Goal: Task Accomplishment & Management: Use online tool/utility

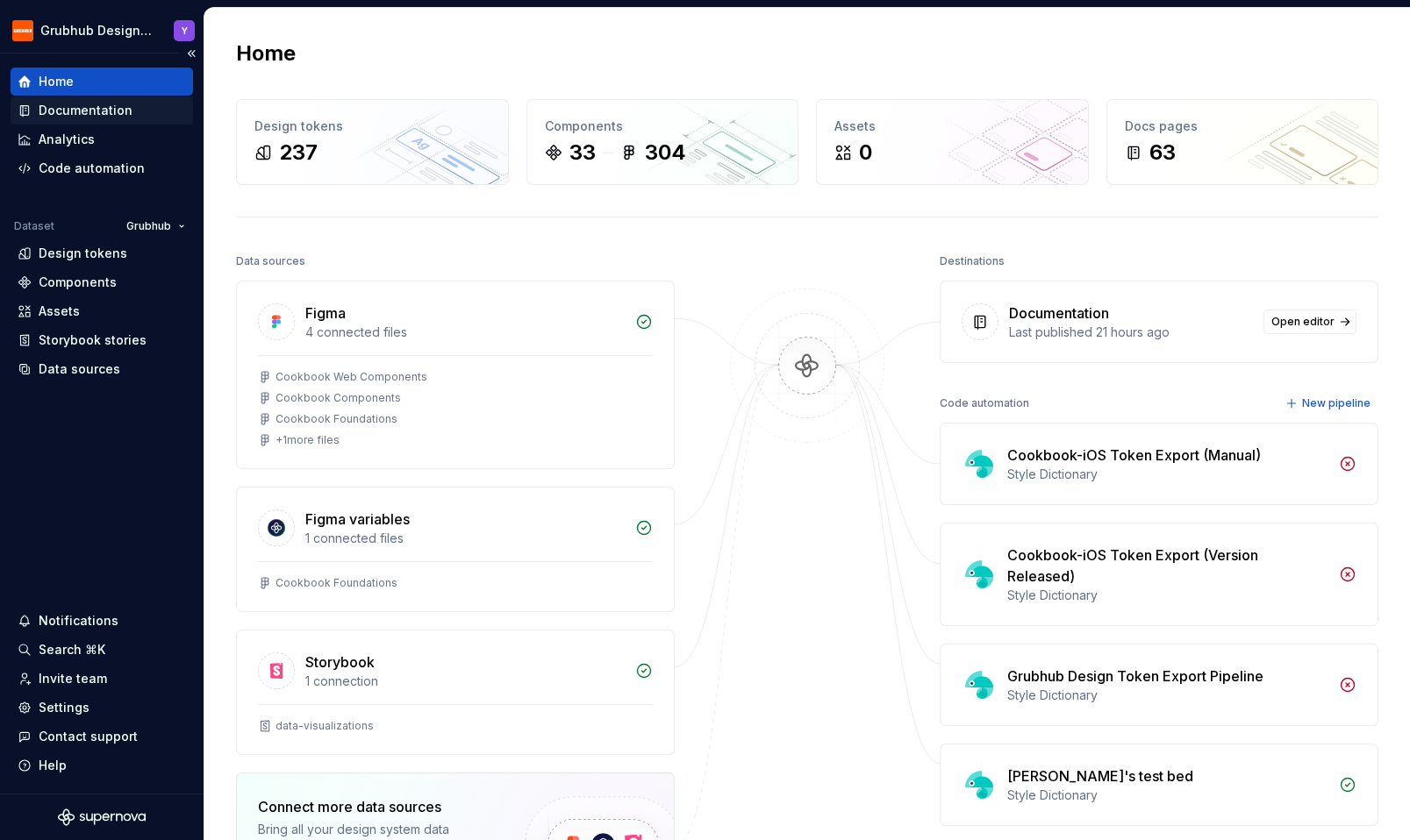
click at [102, 108] on div "Documentation" at bounding box center [85, 111] width 94 height 18
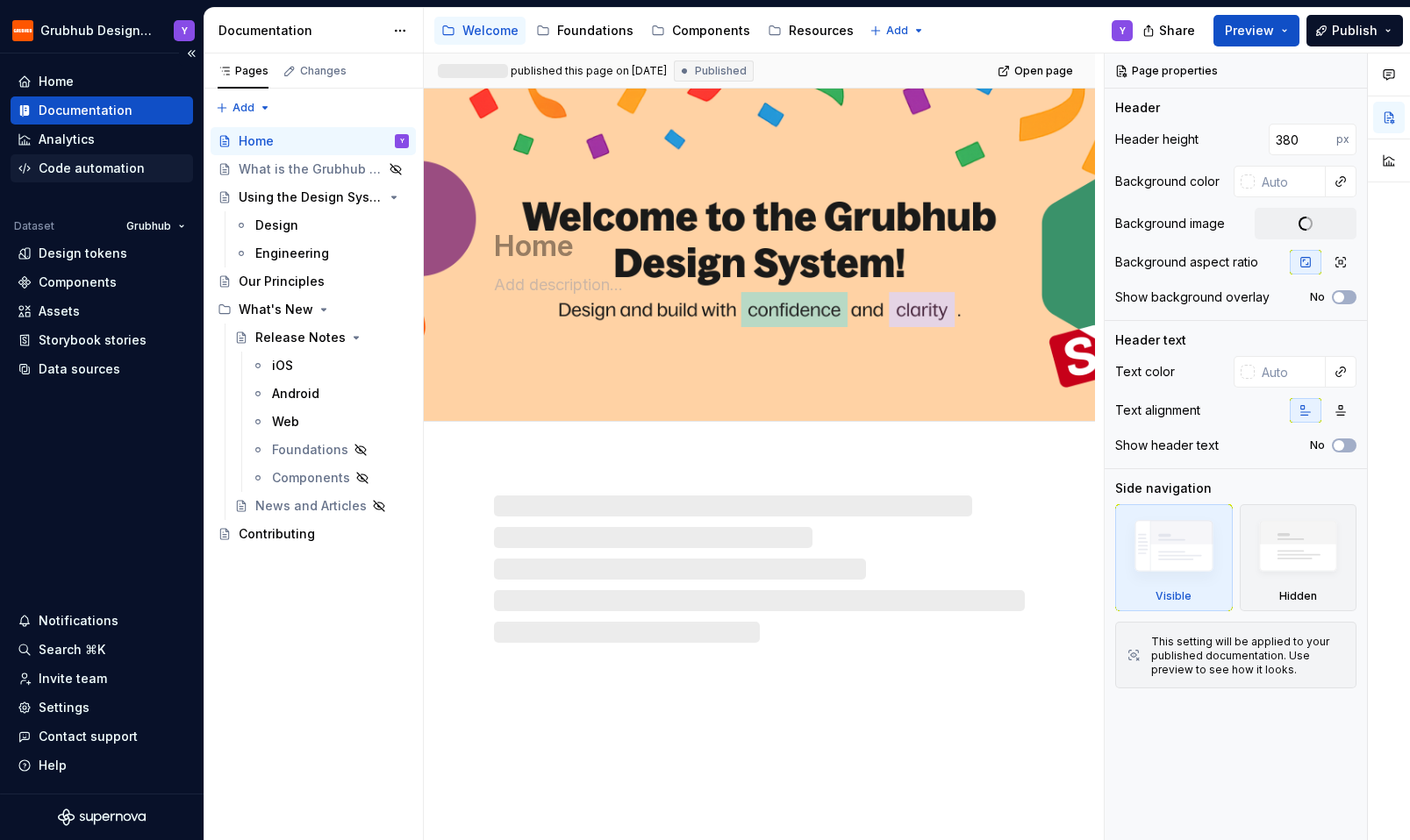
click at [107, 170] on div "Code automation" at bounding box center [91, 168] width 106 height 18
type textarea "*"
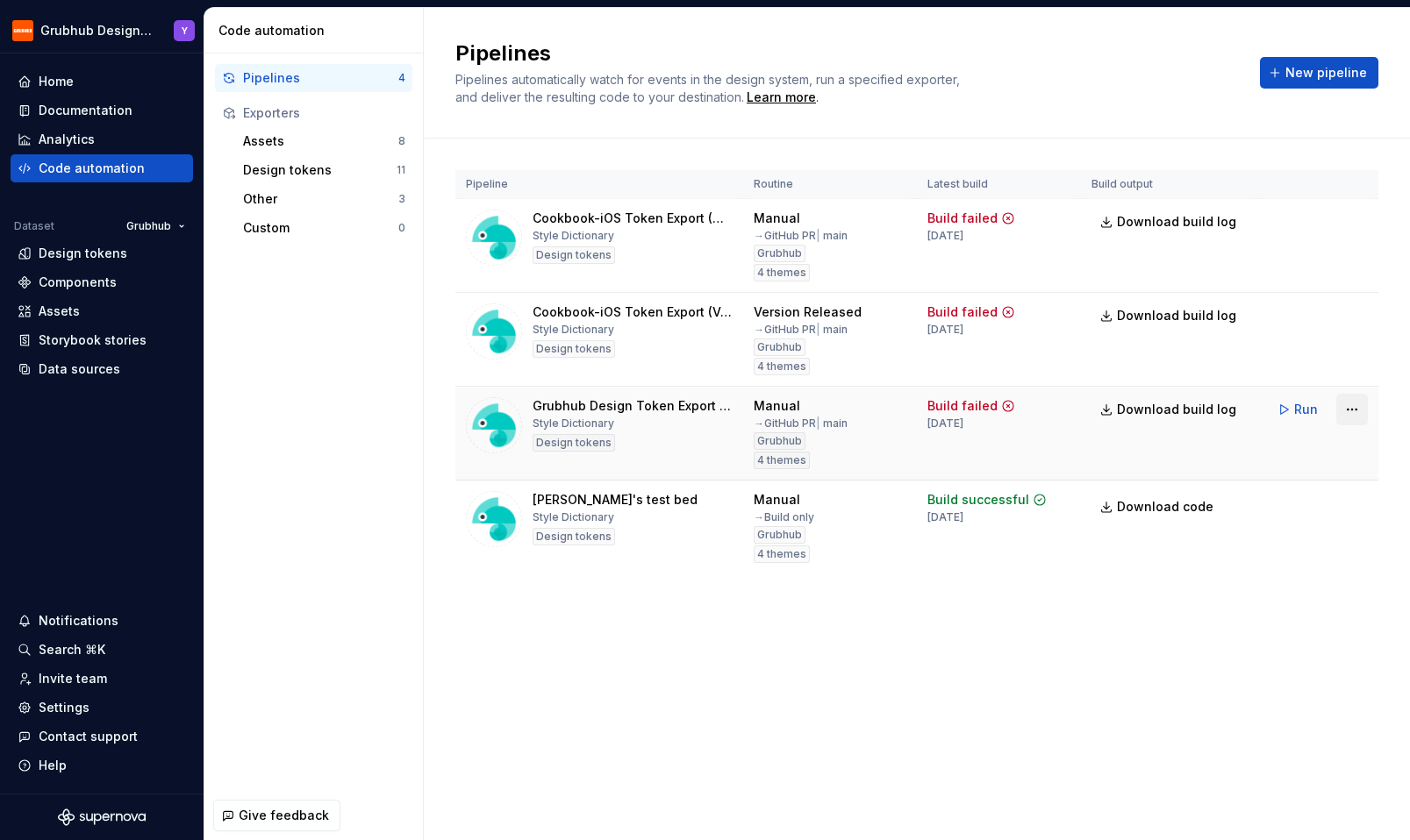
click at [1362, 407] on html "Grubhub Design System Y Home Documentation Analytics Code automation Dataset Gr…" at bounding box center [705, 420] width 1410 height 840
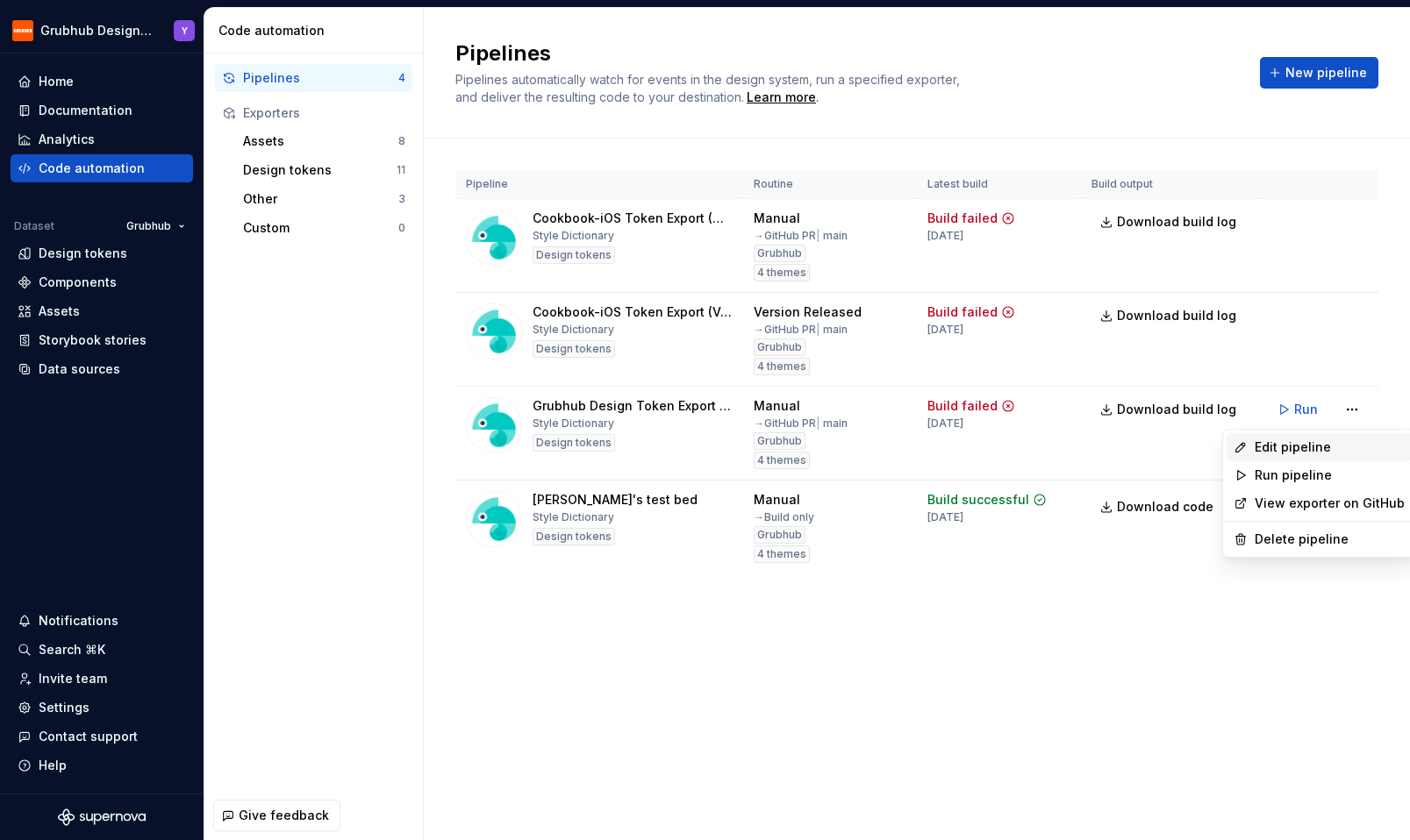
click at [1321, 448] on div "Edit pipeline" at bounding box center [1328, 448] width 150 height 18
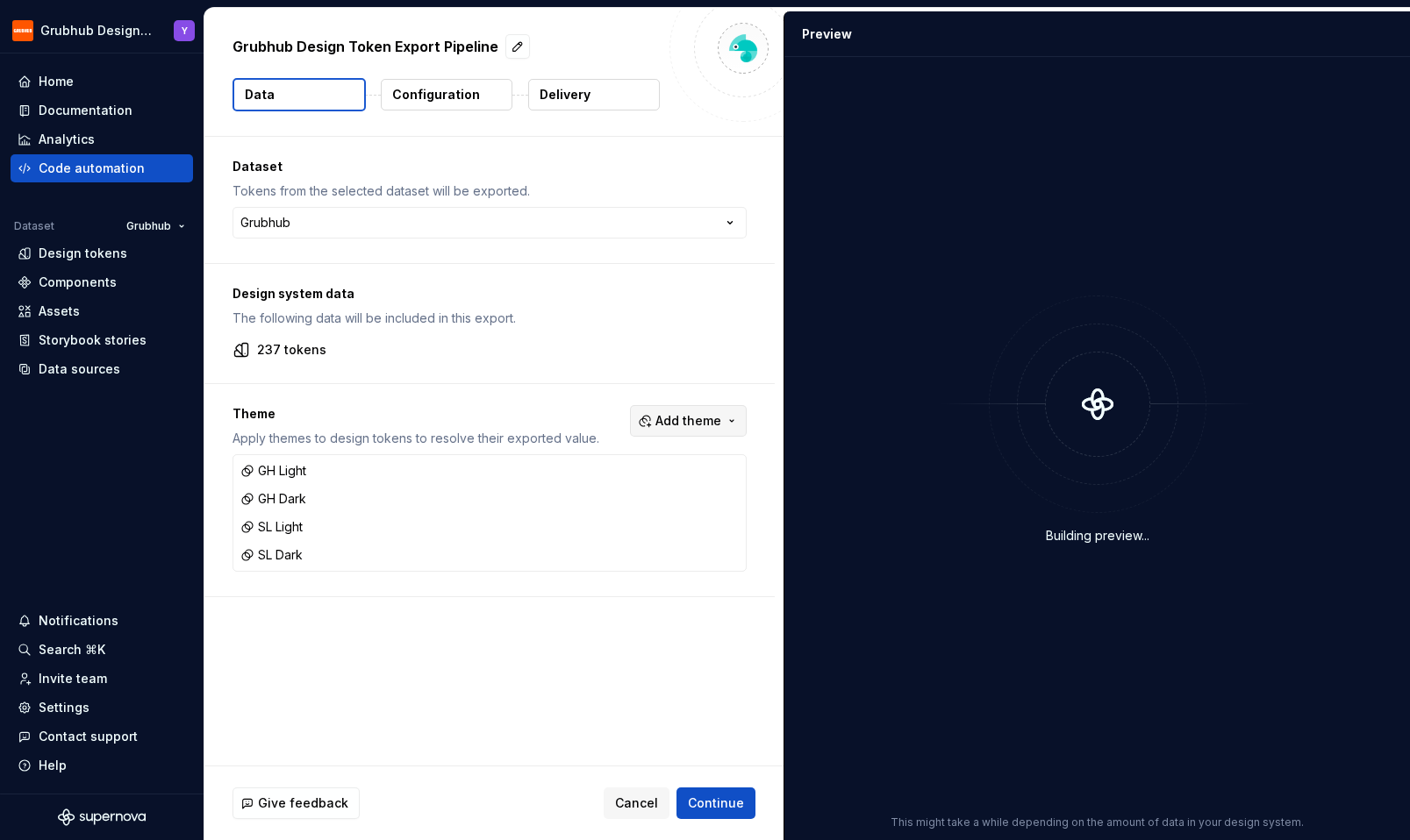
click at [681, 415] on span "Add theme" at bounding box center [688, 421] width 65 height 18
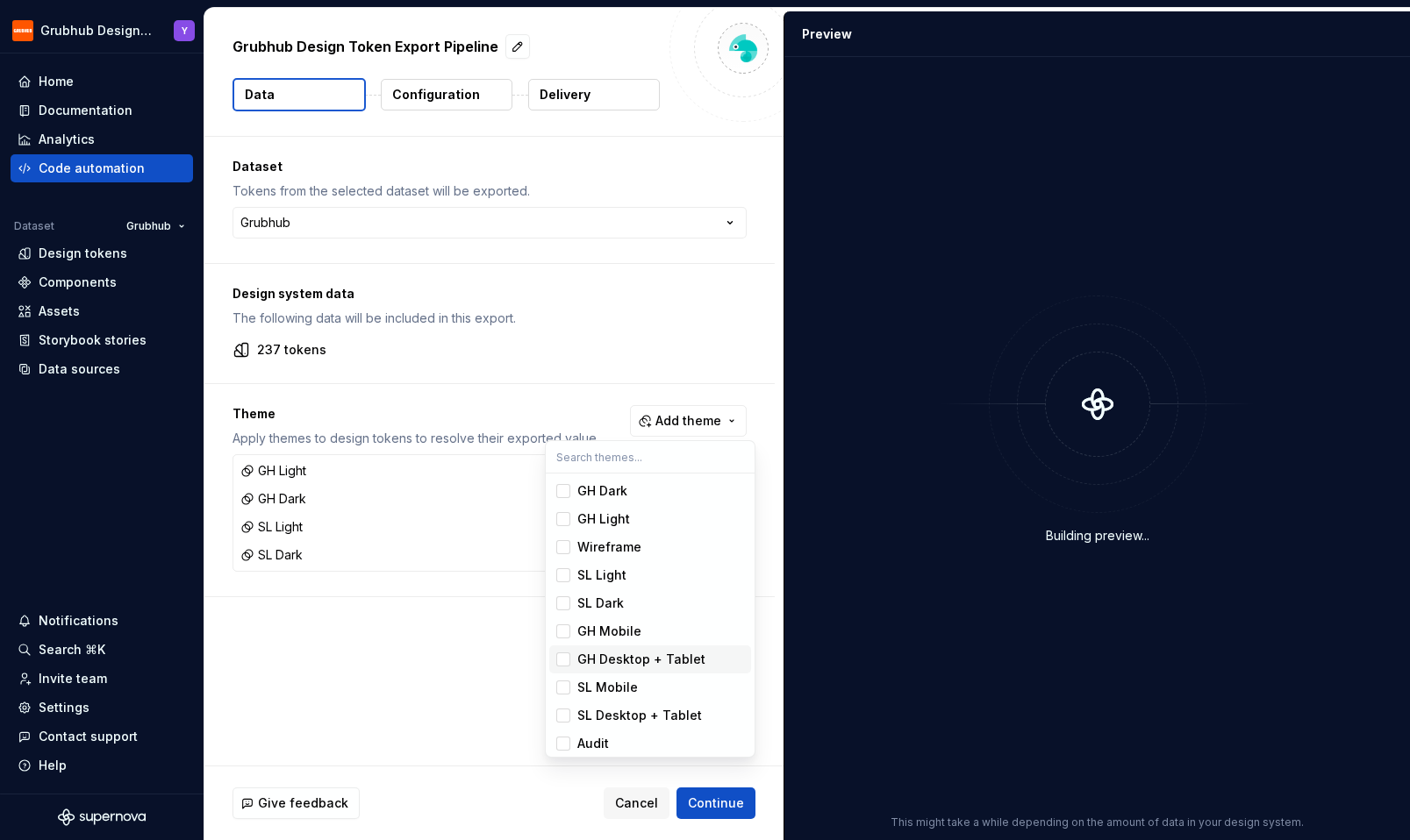
scroll to position [4, 0]
click at [634, 655] on div "GH Desktop + Tablet" at bounding box center [641, 656] width 128 height 18
click at [573, 707] on span "SL Desktop + Tablet" at bounding box center [649, 711] width 202 height 28
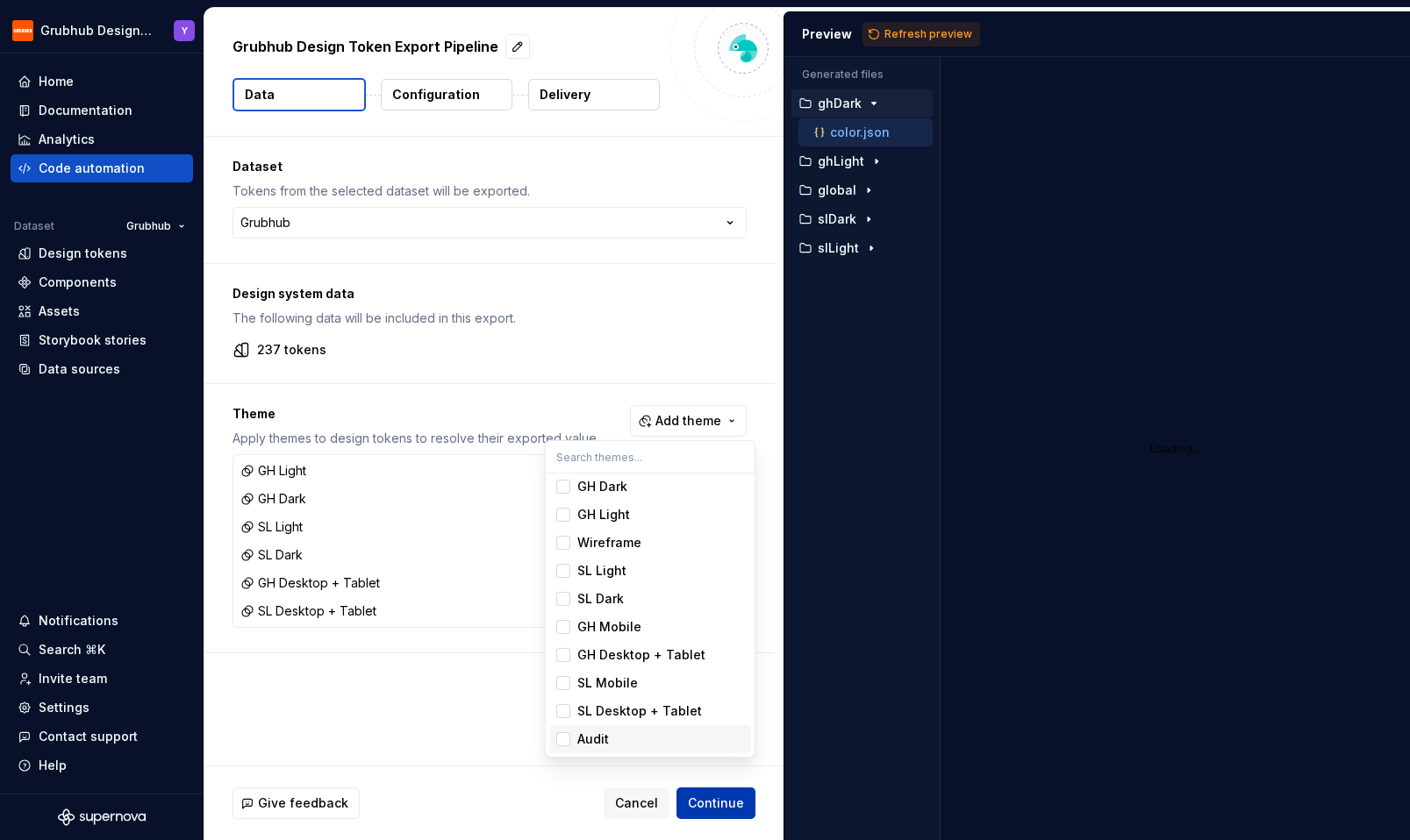
click at [718, 811] on html "Grubhub Design System Y Home Documentation Analytics Code automation Dataset Gr…" at bounding box center [705, 420] width 1410 height 840
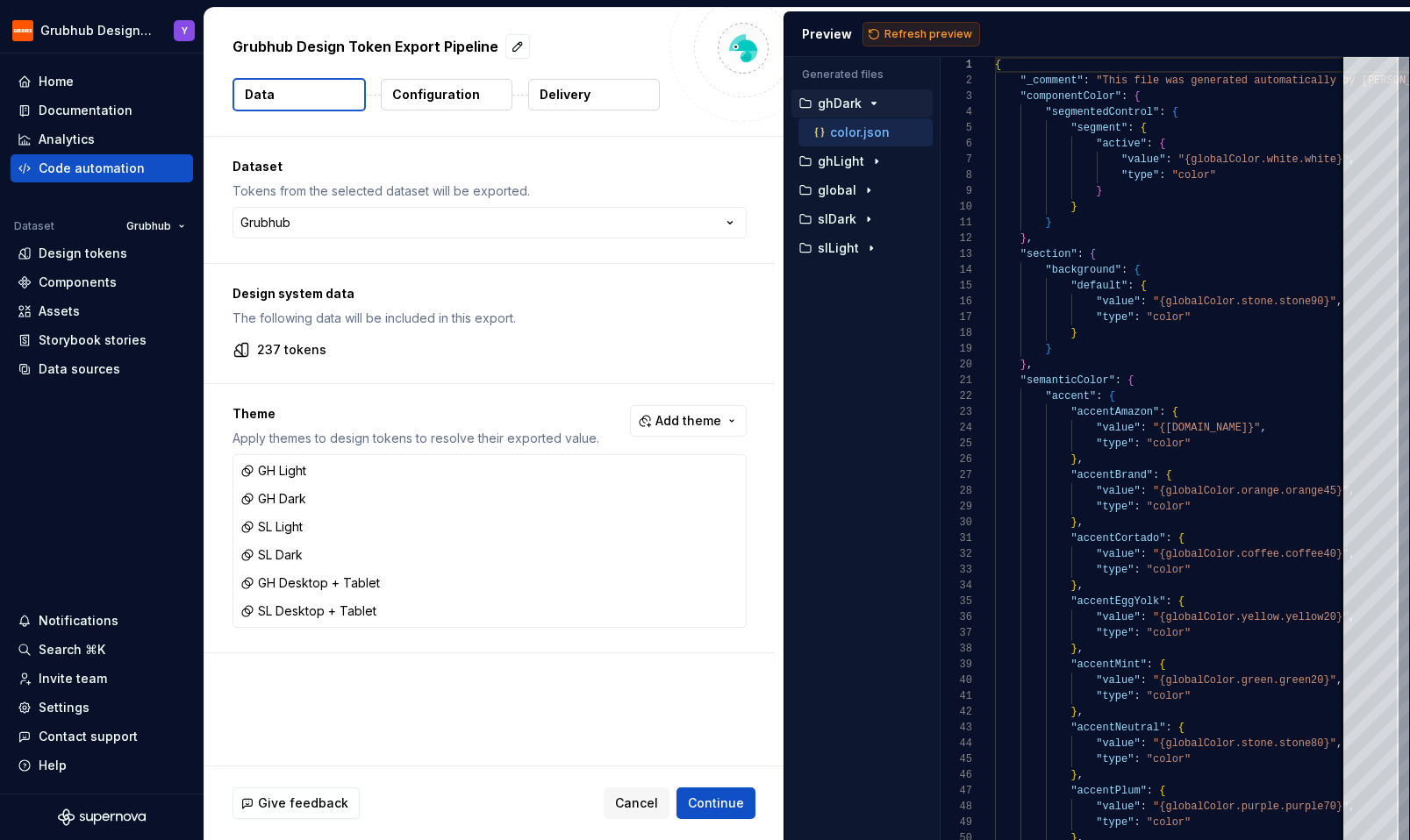
click at [904, 37] on span "Refresh preview" at bounding box center [928, 34] width 88 height 14
click at [869, 158] on p "ghDesktopTablet" at bounding box center [864, 161] width 92 height 14
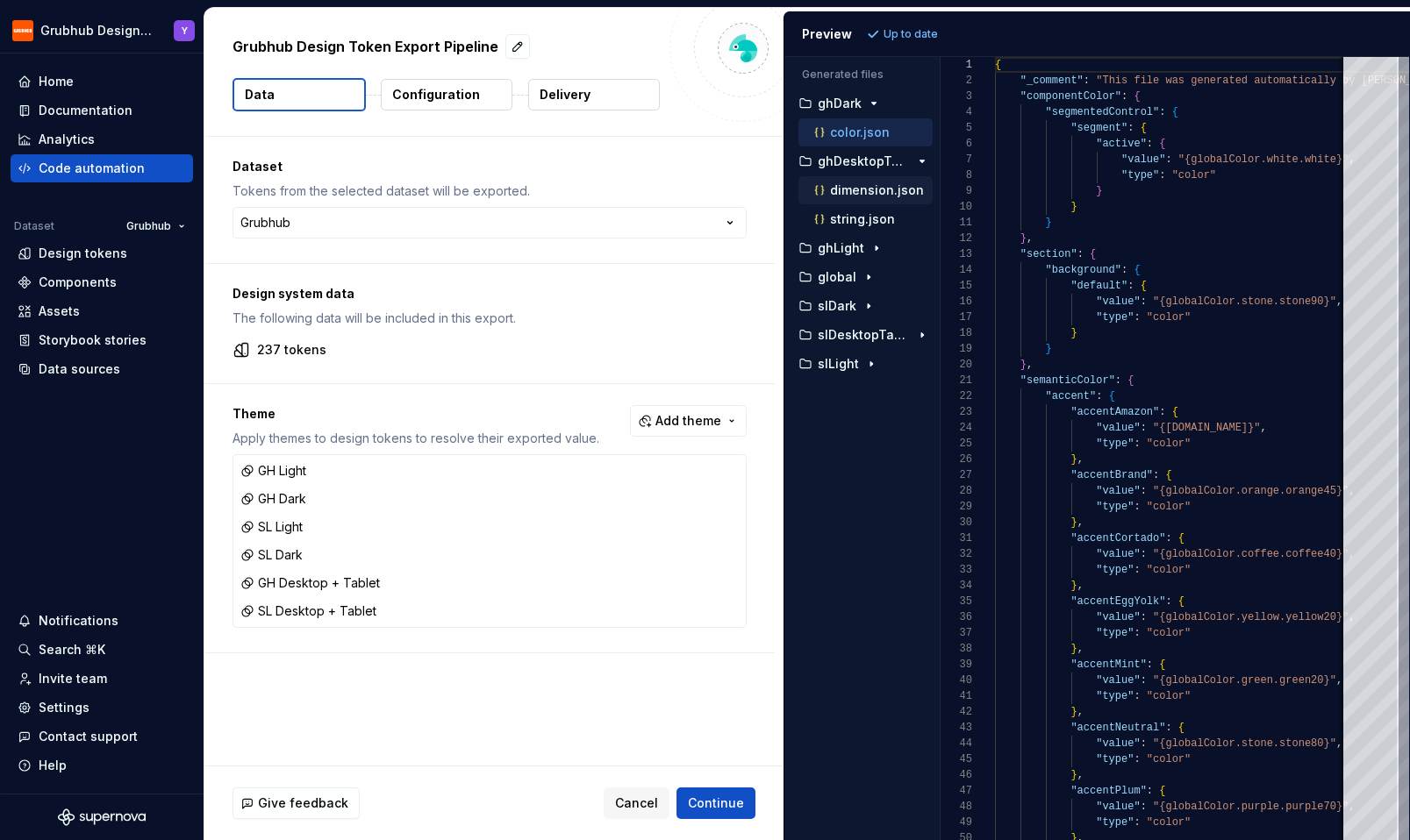
click at [886, 196] on p "dimension.json" at bounding box center [876, 191] width 94 height 14
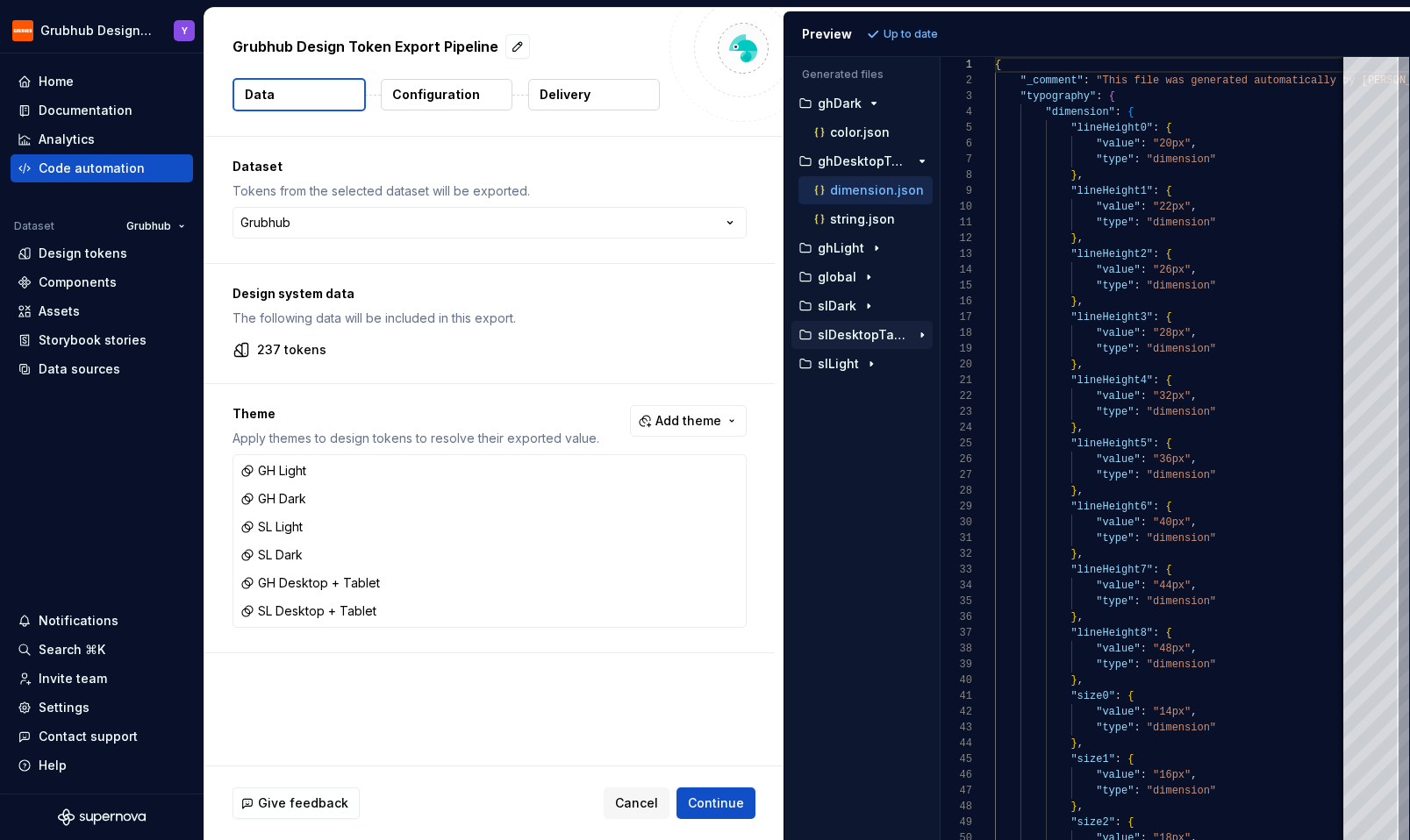
click at [865, 334] on p "slDesktopTablet" at bounding box center [864, 335] width 92 height 14
click at [861, 389] on p "string.json" at bounding box center [862, 393] width 64 height 14
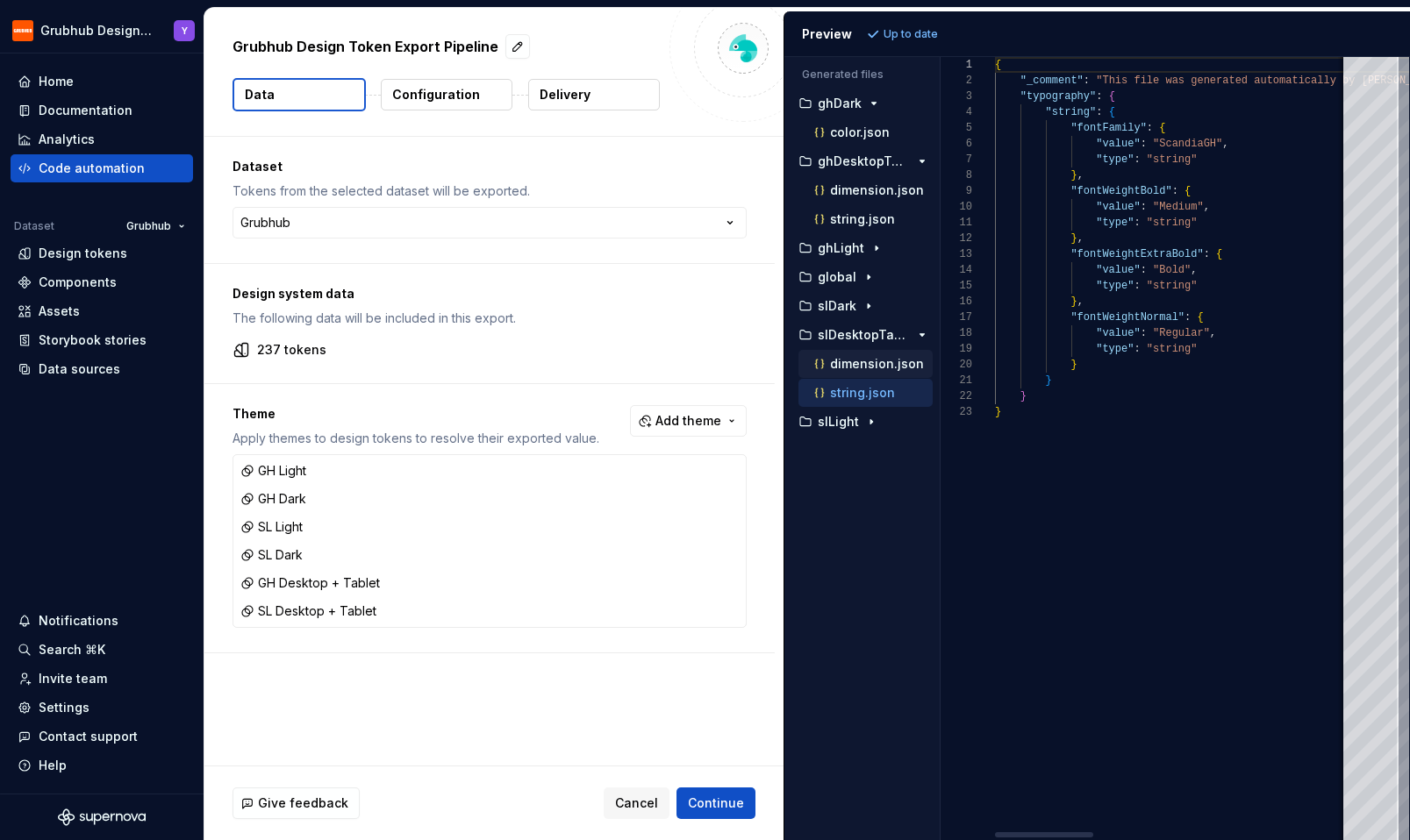
click at [864, 364] on p "dimension.json" at bounding box center [876, 364] width 94 height 14
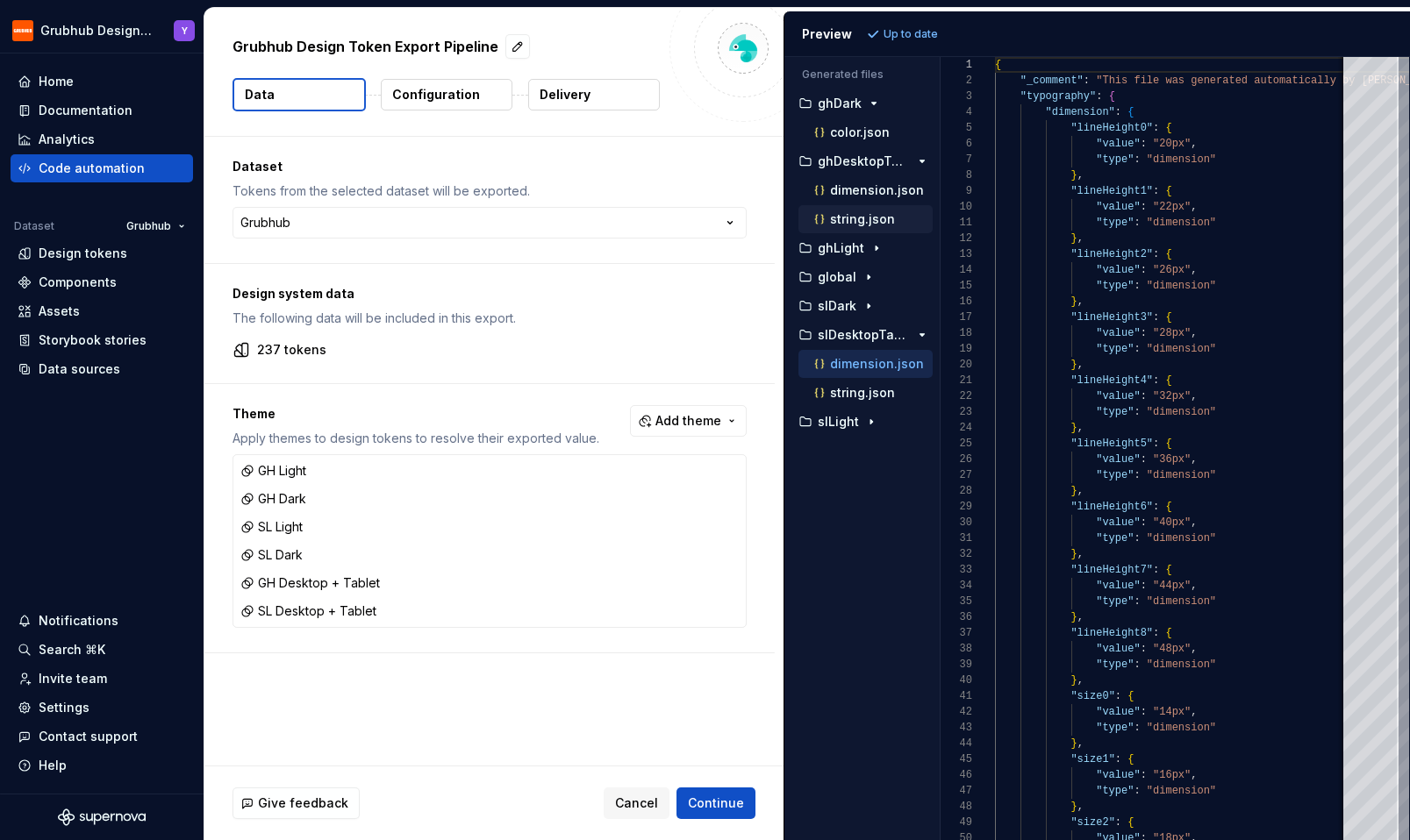
click at [861, 221] on p "string.json" at bounding box center [862, 219] width 64 height 14
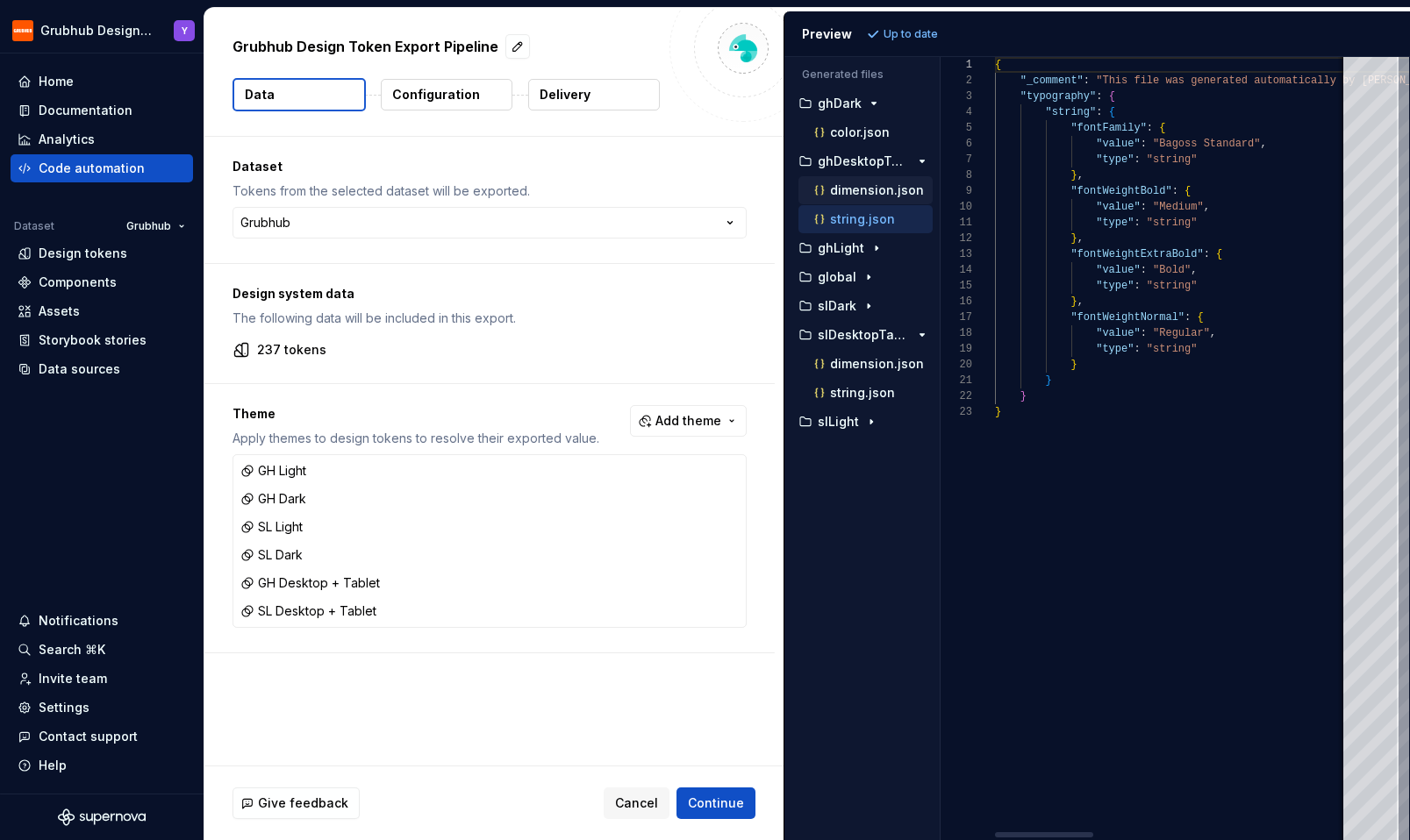
click at [861, 195] on p "dimension.json" at bounding box center [876, 191] width 94 height 14
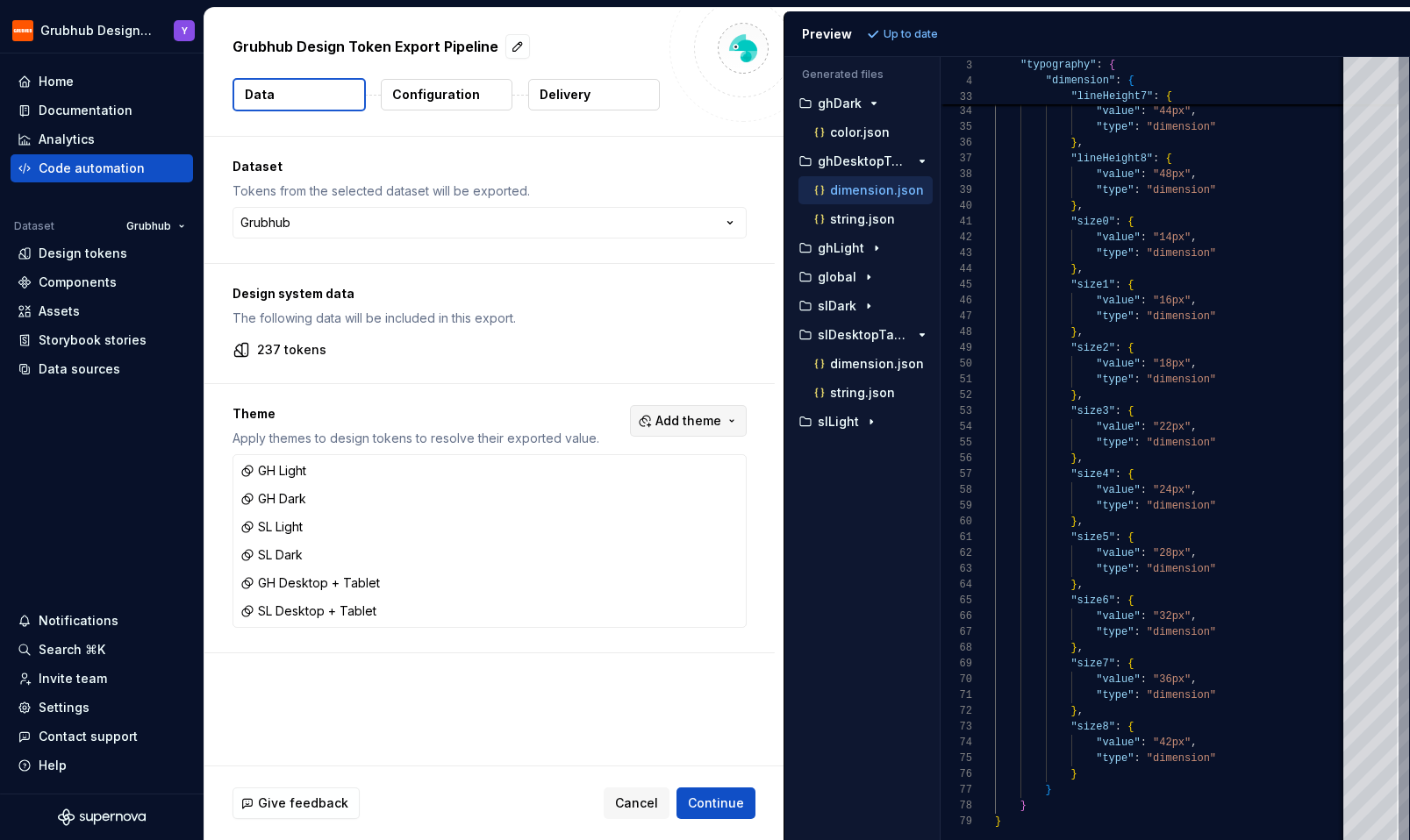
click at [742, 426] on button "Add theme" at bounding box center [688, 420] width 116 height 31
click at [901, 556] on html "Grubhub Design System Y Home Documentation Analytics Code automation Dataset Gr…" at bounding box center [705, 420] width 1410 height 840
click at [847, 188] on p "dimension.json" at bounding box center [876, 191] width 94 height 14
click at [871, 371] on div "dimension.json" at bounding box center [872, 364] width 122 height 18
click at [898, 393] on div "string.json" at bounding box center [872, 393] width 122 height 18
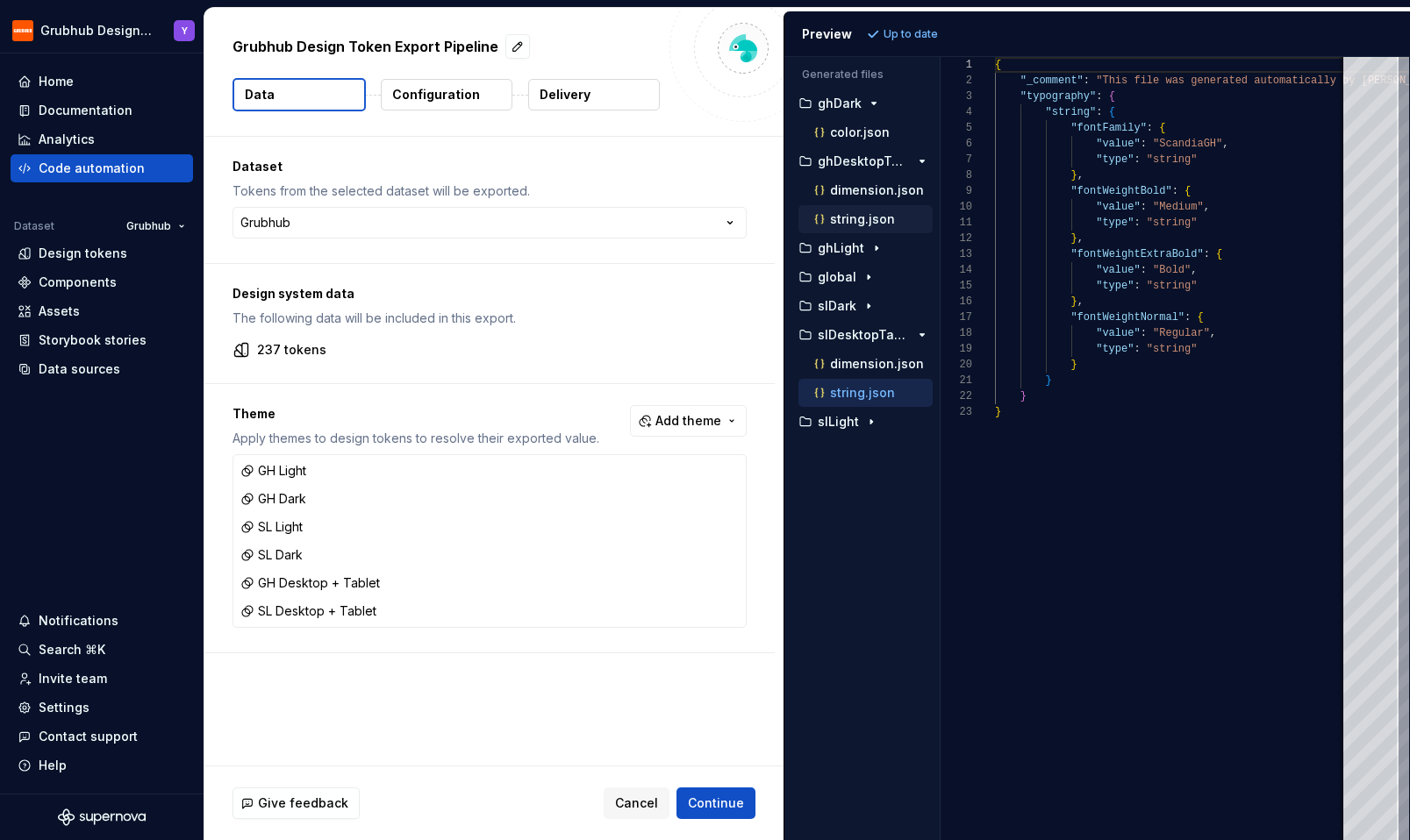
click at [843, 218] on p "string.json" at bounding box center [862, 219] width 64 height 14
click at [863, 391] on p "string.json" at bounding box center [862, 393] width 64 height 14
click at [865, 221] on p "string.json" at bounding box center [862, 219] width 64 height 14
click at [838, 389] on p "string.json" at bounding box center [862, 393] width 64 height 14
click at [888, 196] on p "dimension.json" at bounding box center [876, 191] width 94 height 14
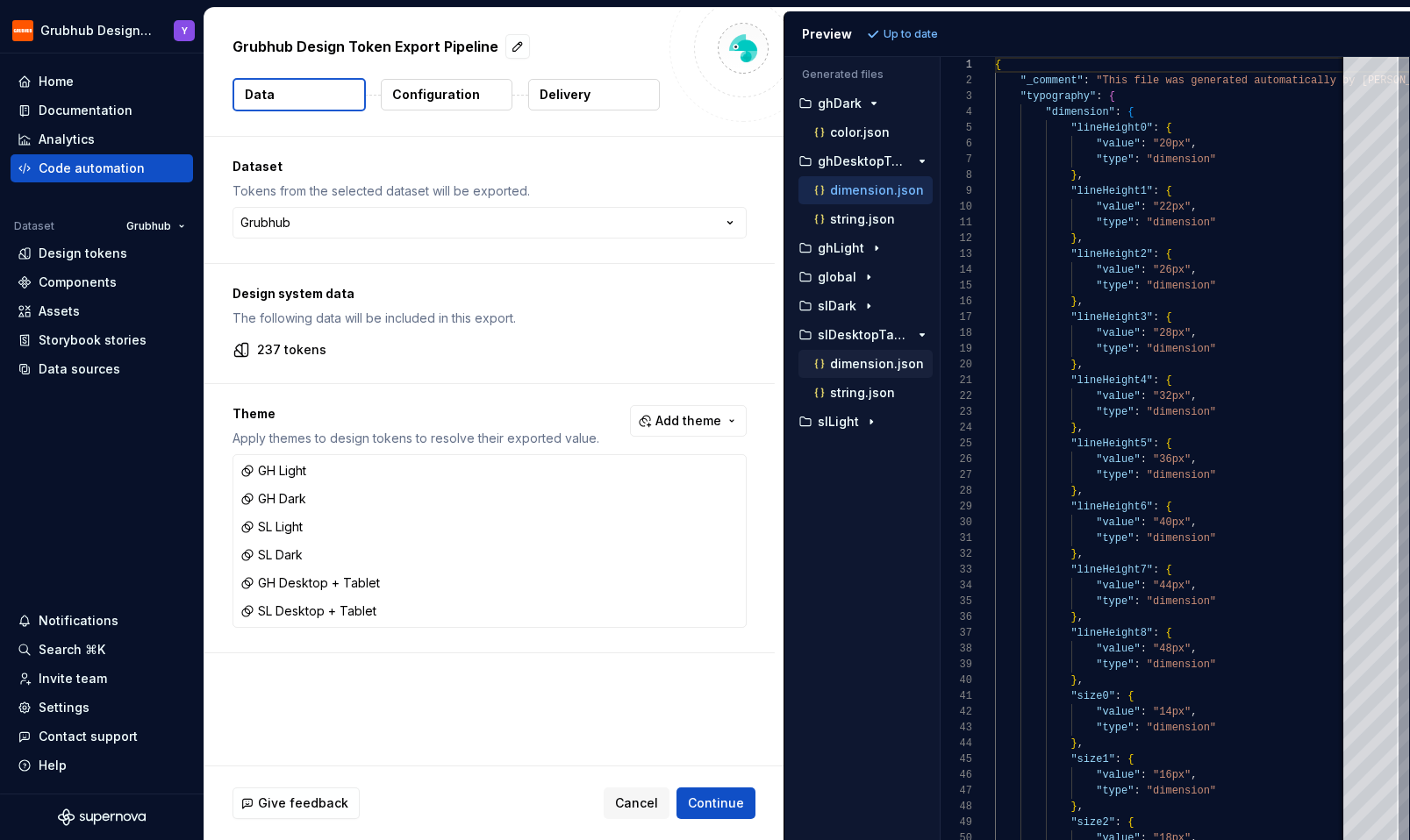
click at [866, 362] on p "dimension.json" at bounding box center [876, 364] width 94 height 14
click at [838, 185] on p "dimension.json" at bounding box center [876, 191] width 94 height 14
click at [886, 363] on p "dimension.json" at bounding box center [876, 364] width 94 height 14
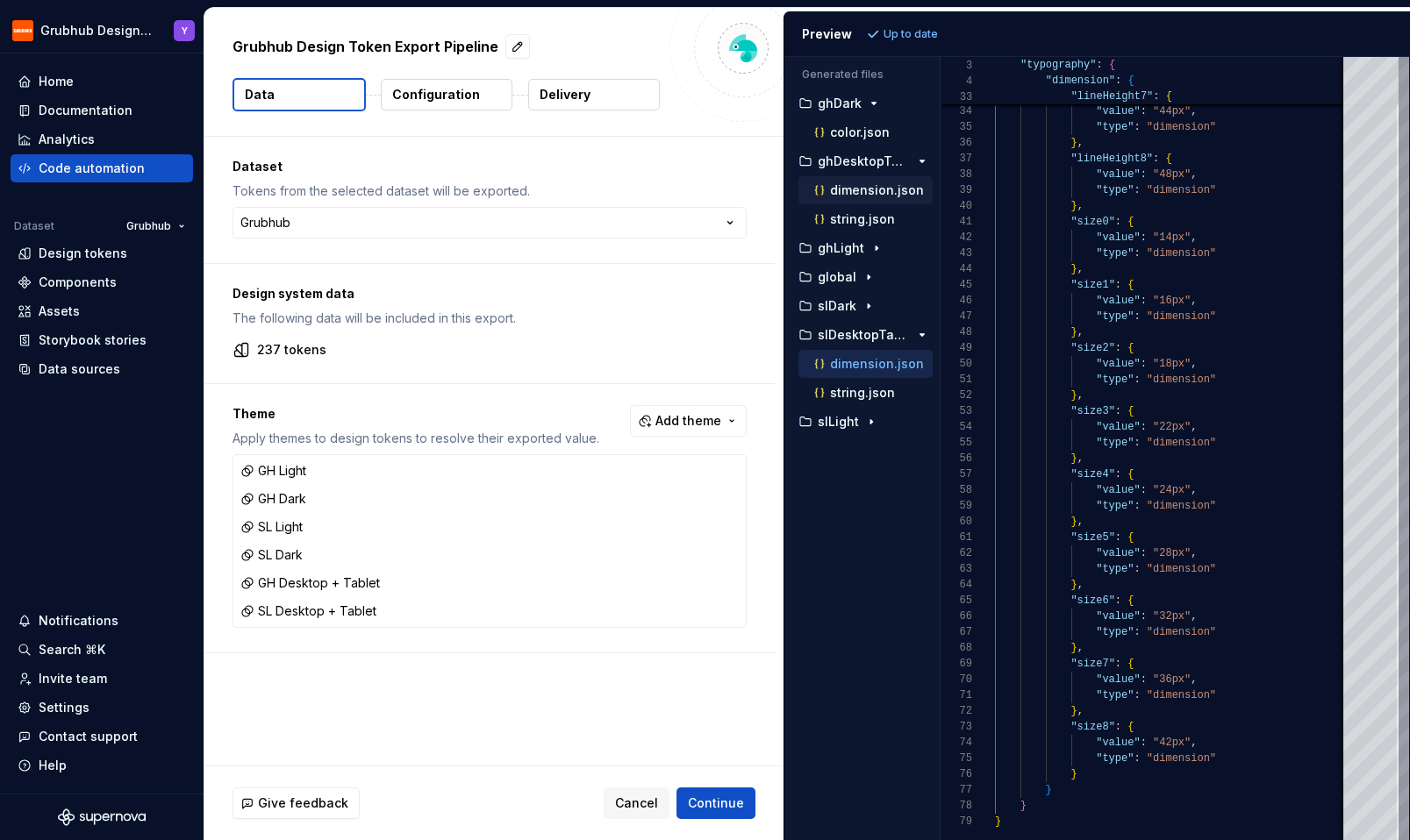
click at [866, 197] on div "dimension.json" at bounding box center [872, 191] width 122 height 18
click at [844, 219] on p "string.json" at bounding box center [862, 219] width 64 height 14
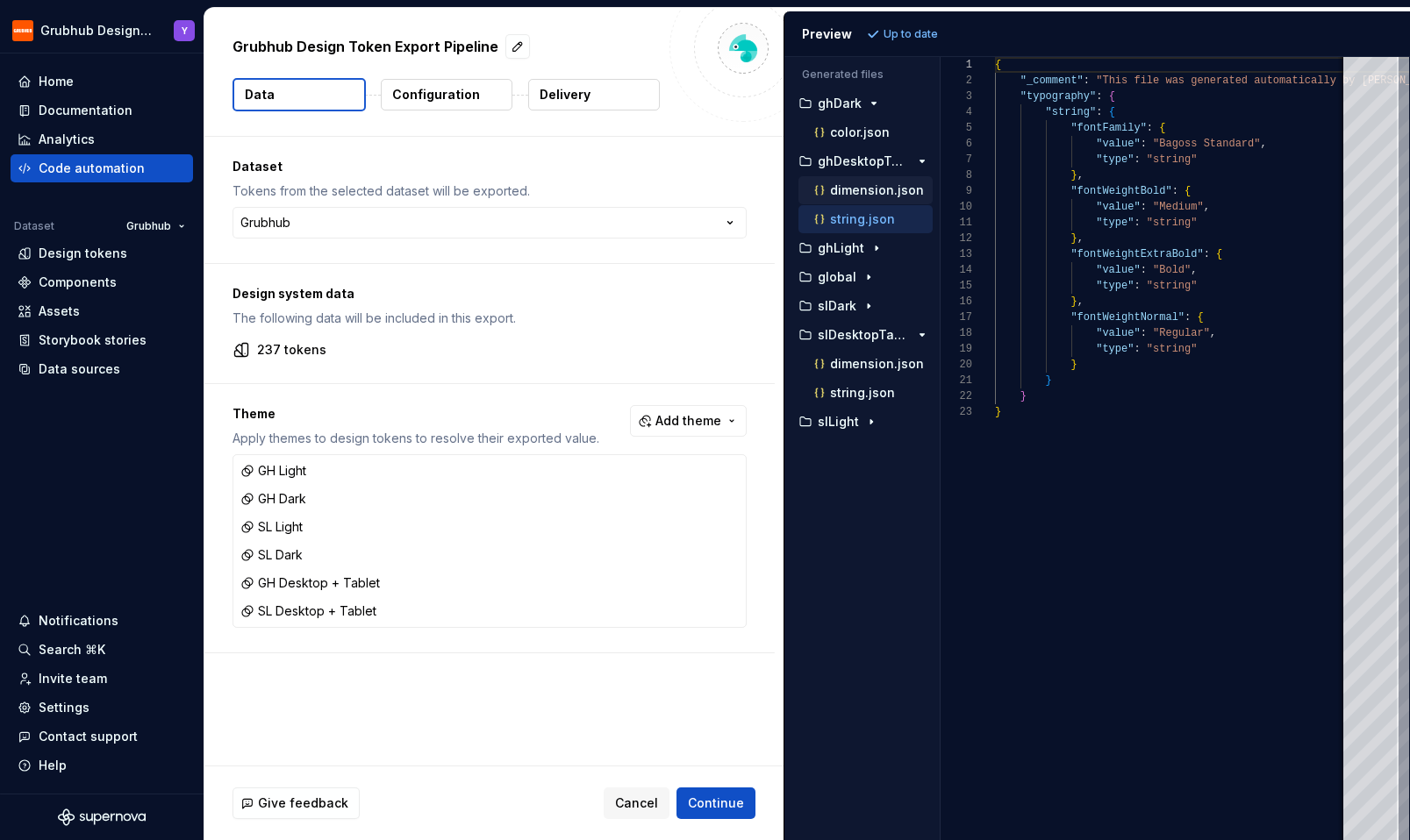
click at [842, 197] on div "dimension.json" at bounding box center [872, 191] width 122 height 18
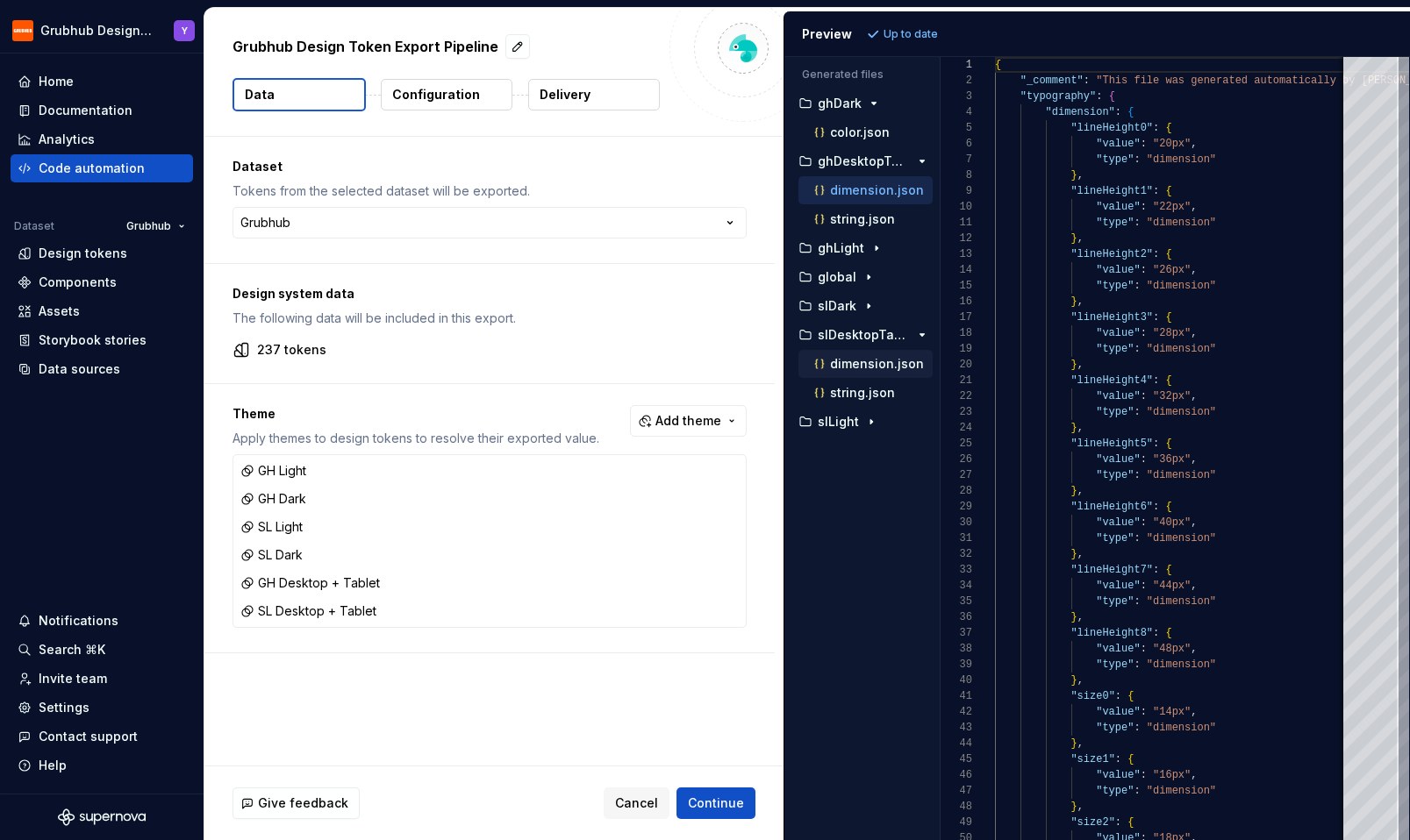
click at [846, 372] on div "dimension.json" at bounding box center [872, 364] width 122 height 18
click at [838, 398] on p "string.json" at bounding box center [862, 393] width 64 height 14
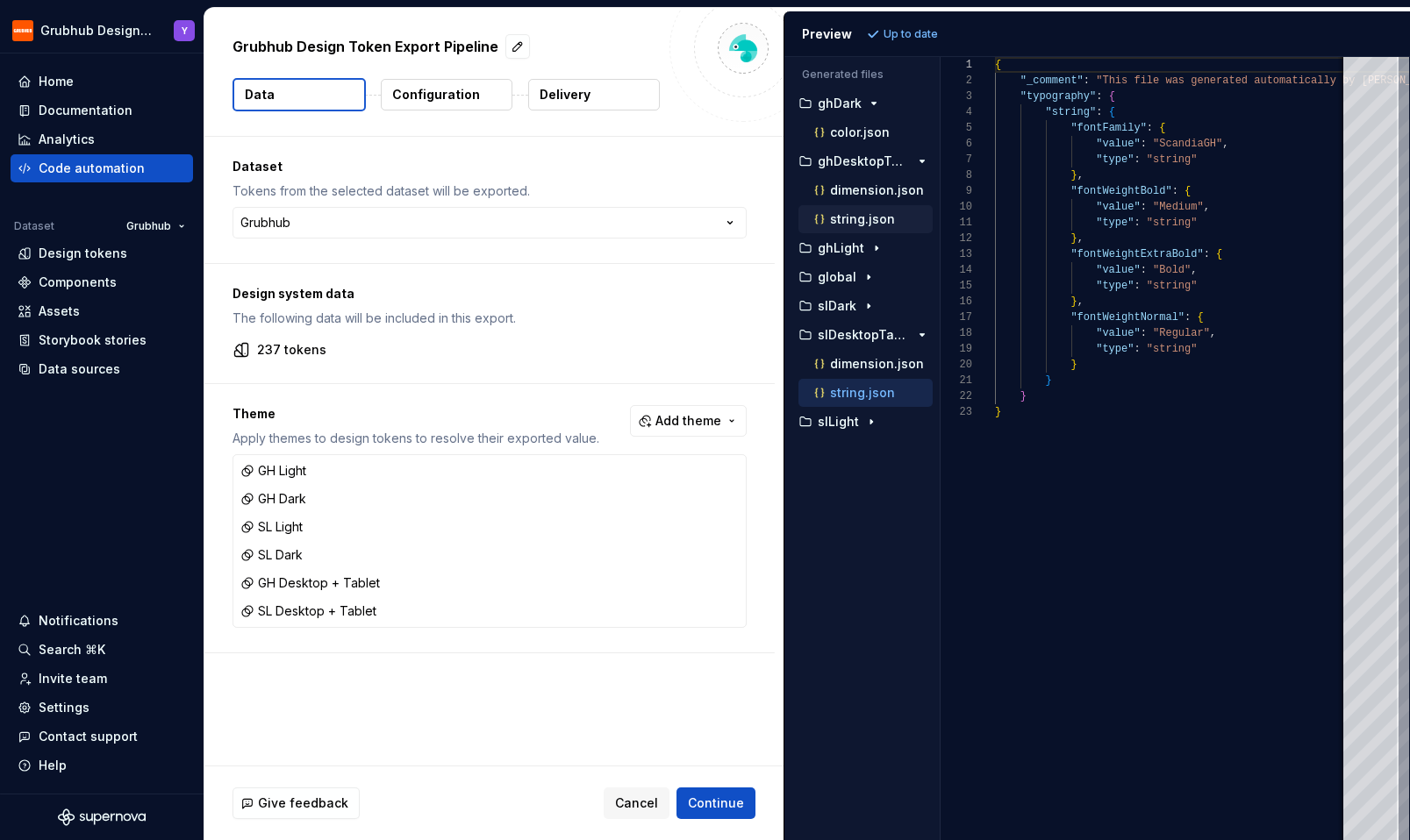
click at [838, 221] on p "string.json" at bounding box center [862, 219] width 64 height 14
click at [841, 184] on p "dimension.json" at bounding box center [876, 191] width 94 height 14
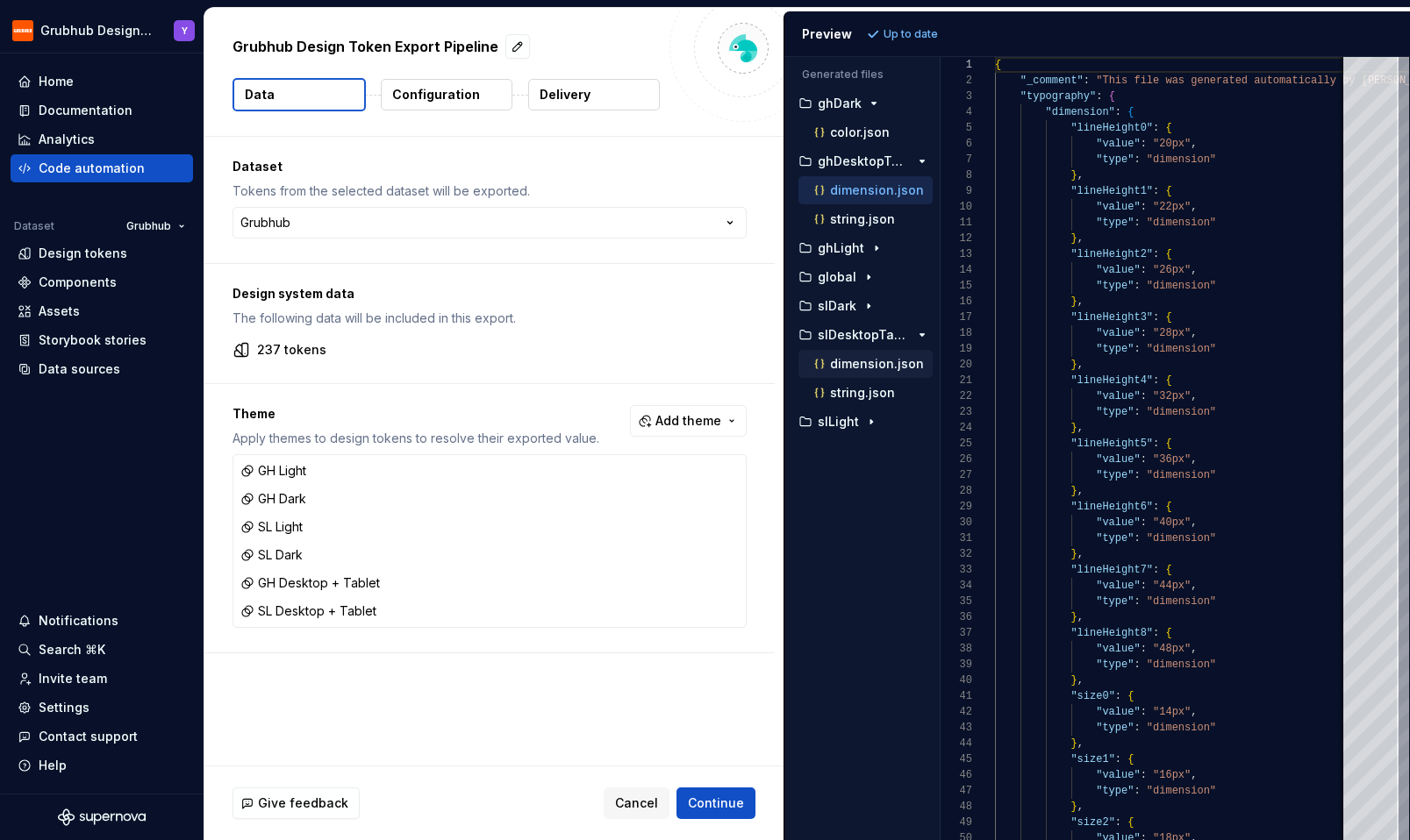
click at [842, 369] on p "dimension.json" at bounding box center [876, 364] width 94 height 14
click at [858, 201] on div "dimension.json" at bounding box center [865, 190] width 134 height 28
click at [848, 190] on p "dimension.json" at bounding box center [876, 191] width 94 height 14
click at [852, 366] on p "dimension.json" at bounding box center [876, 364] width 94 height 14
click at [847, 215] on p "string.json" at bounding box center [862, 219] width 64 height 14
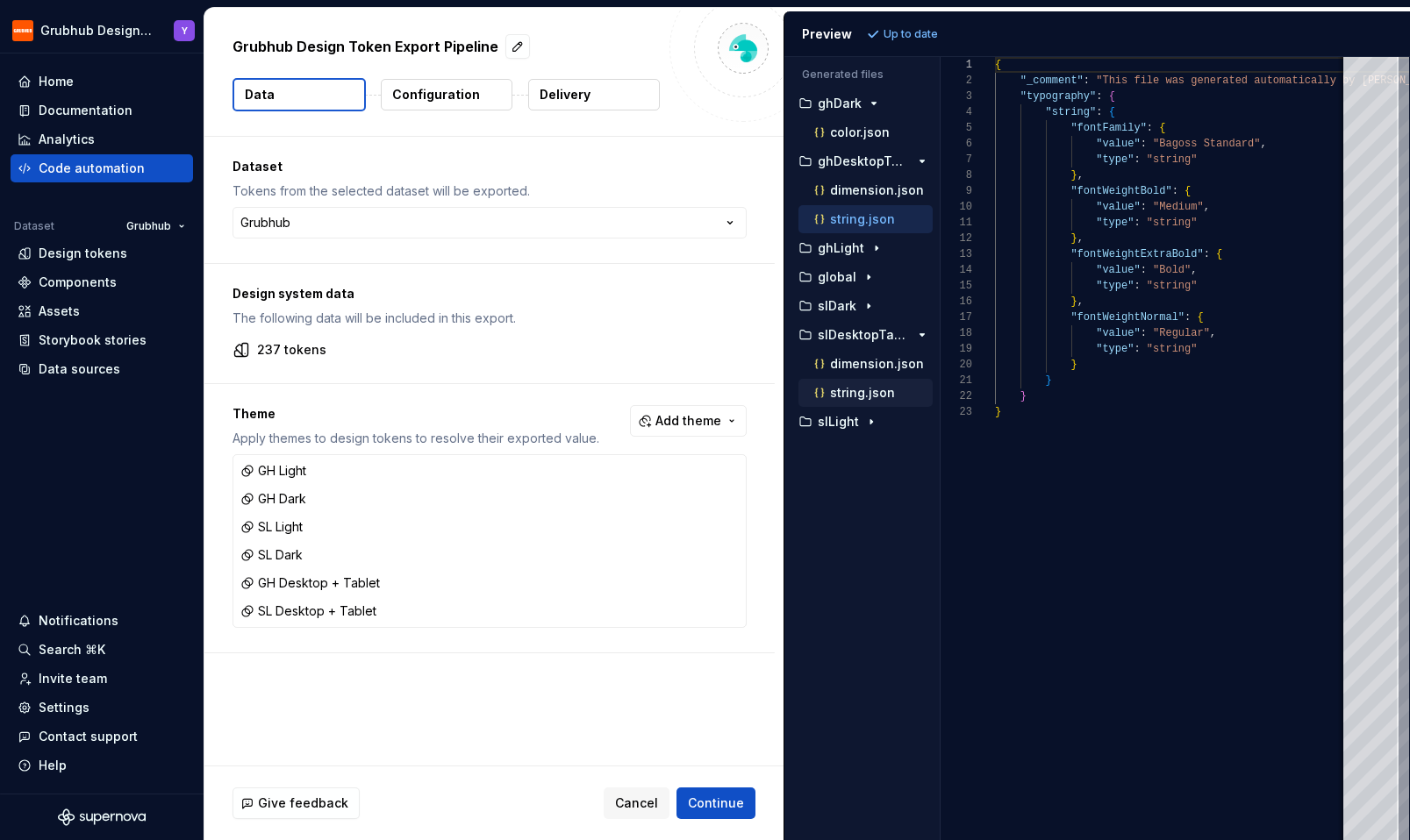
click at [846, 388] on p "string.json" at bounding box center [862, 393] width 64 height 14
type textarea "**********"
